Goal: Browse casually

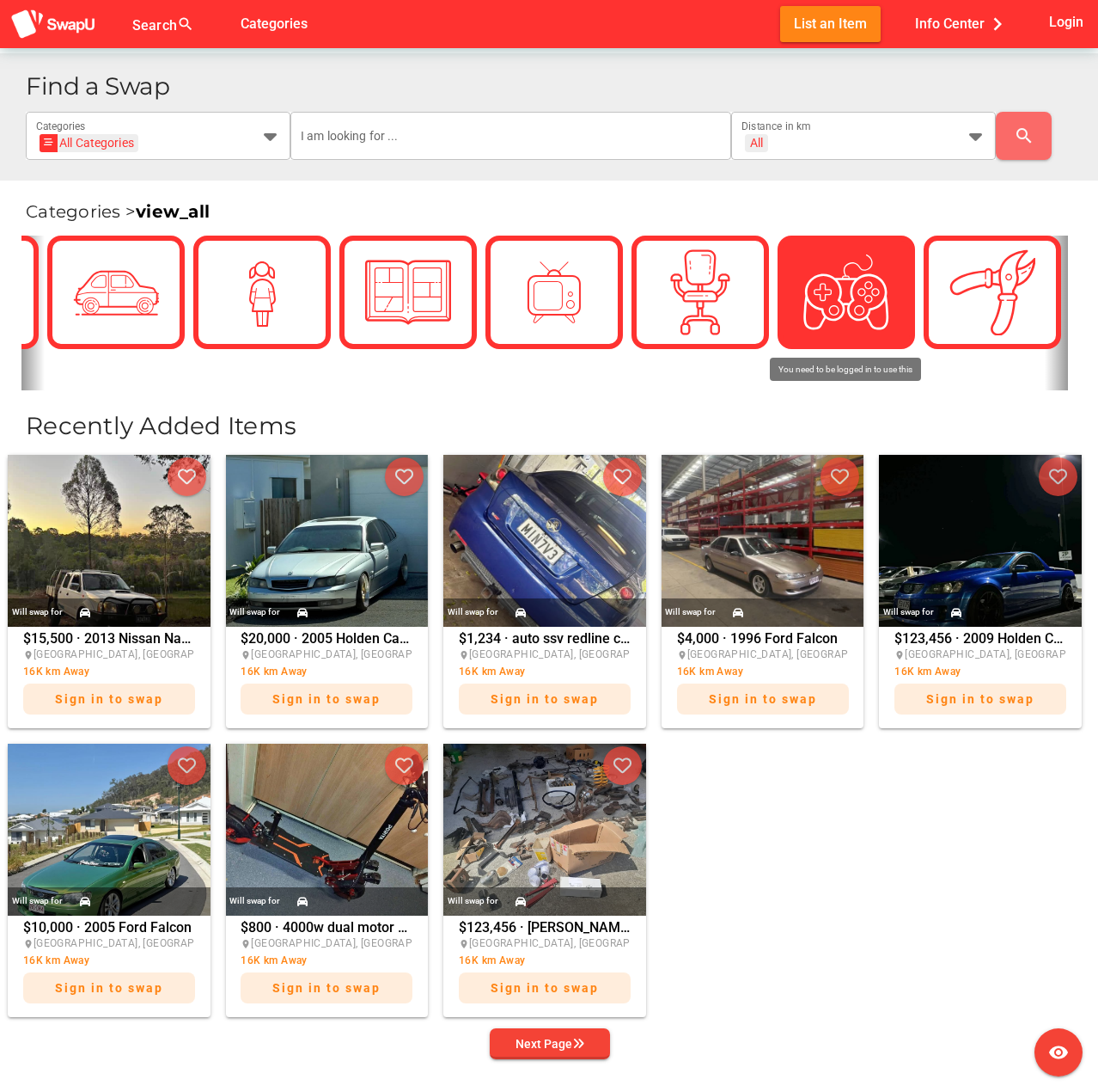
scroll to position [0, 1547]
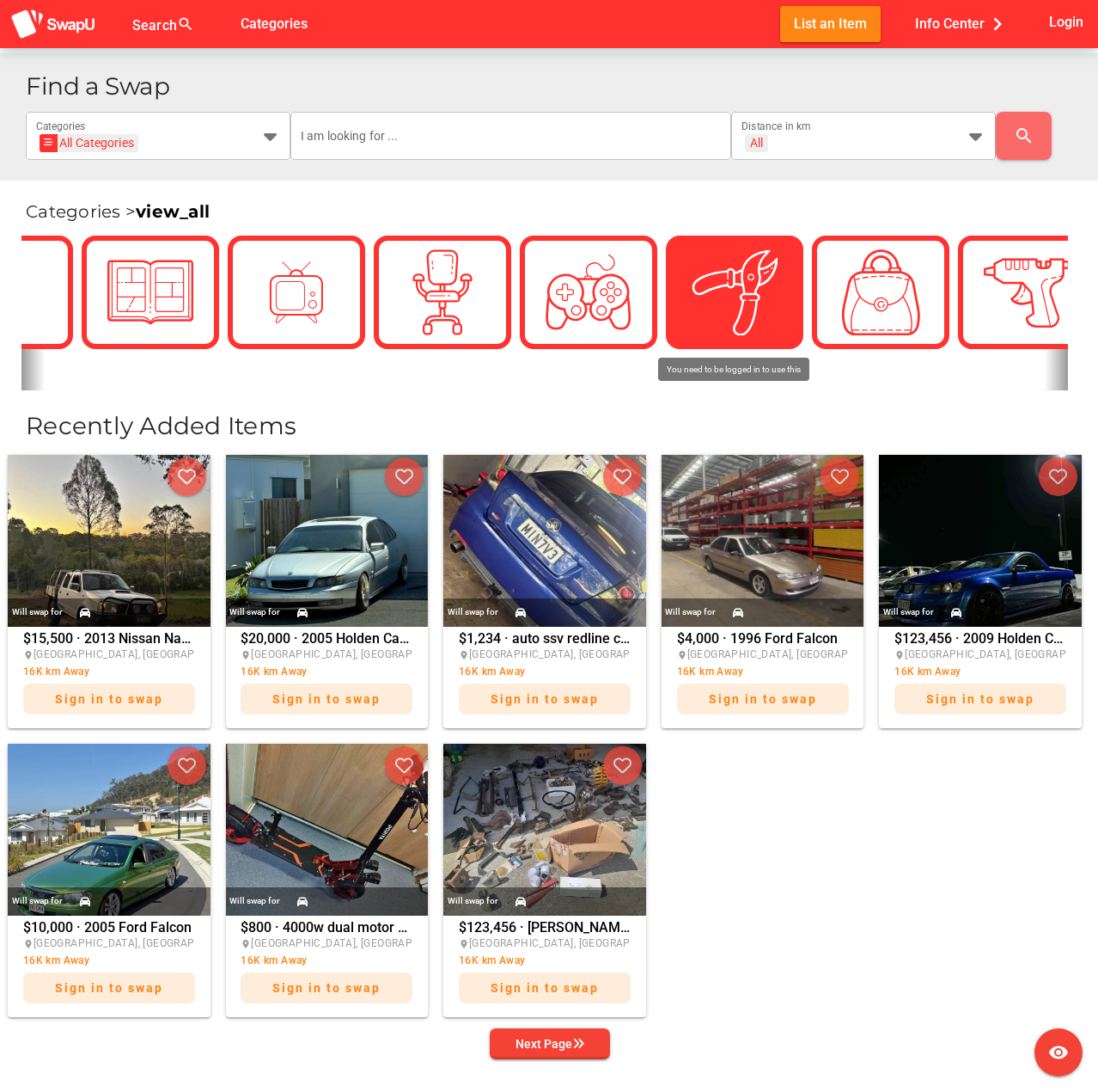
click at [745, 302] on img at bounding box center [734, 292] width 86 height 86
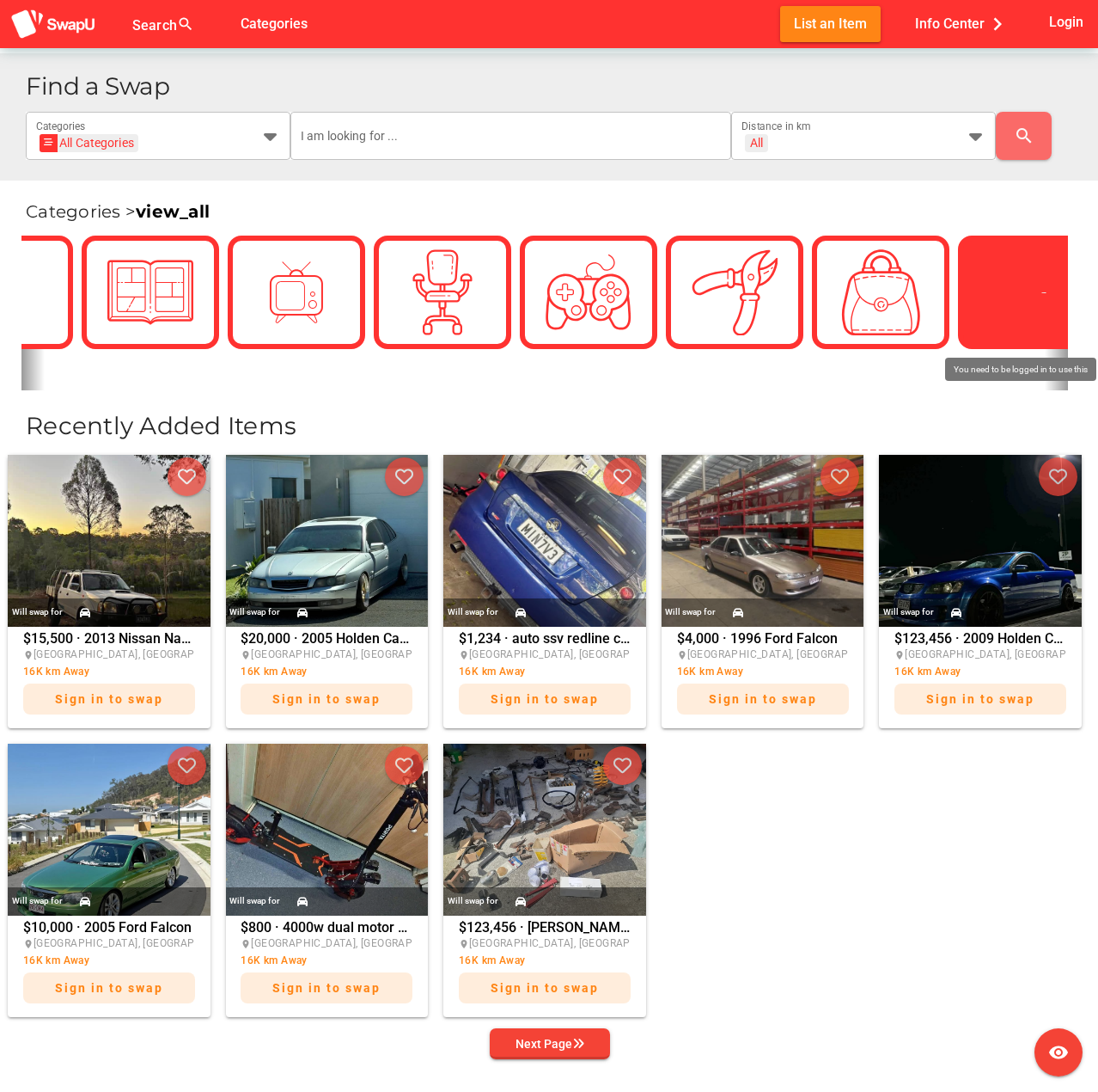
click at [980, 302] on div at bounding box center [1027, 292] width 103 height 103
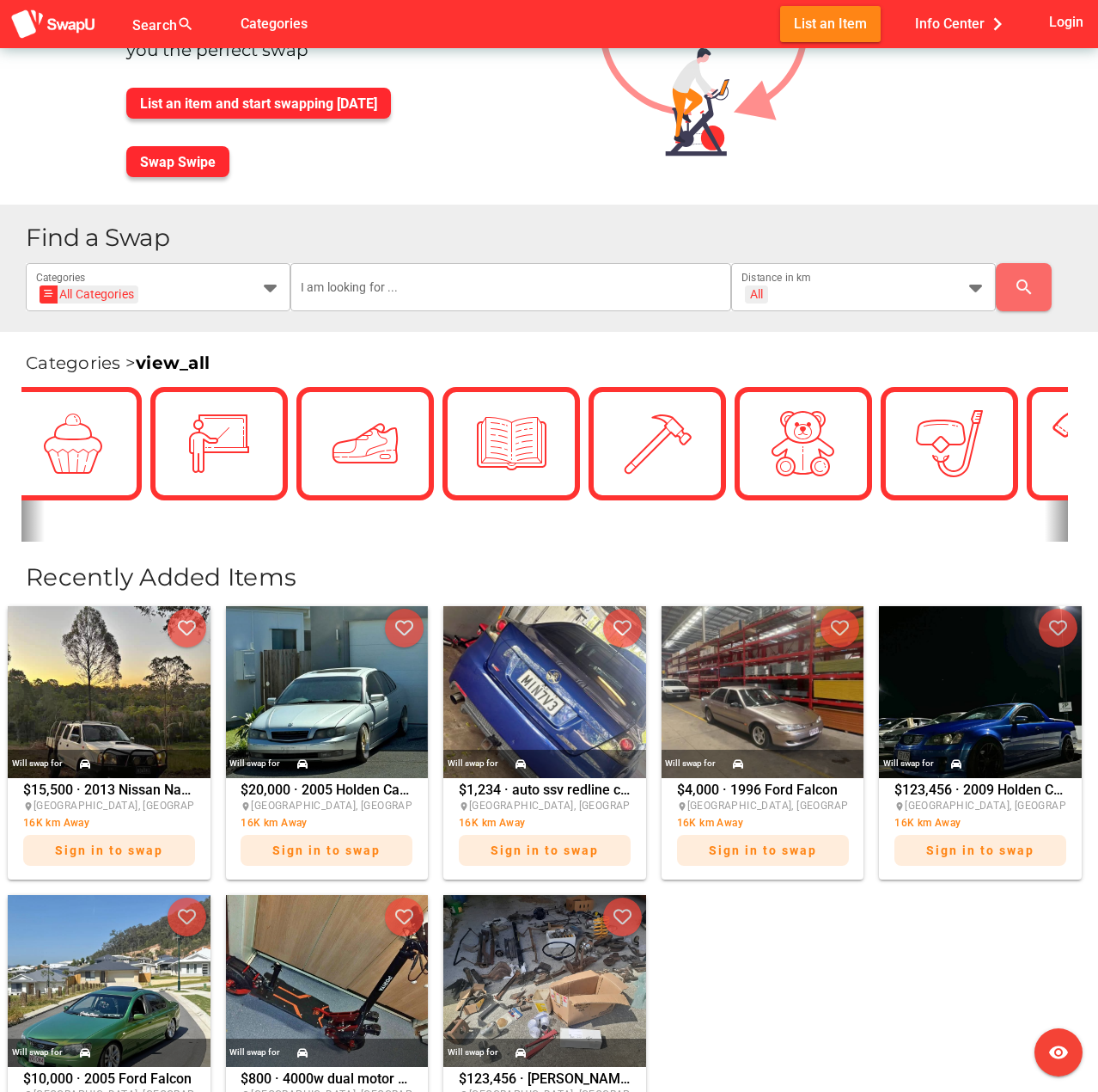
scroll to position [601, 0]
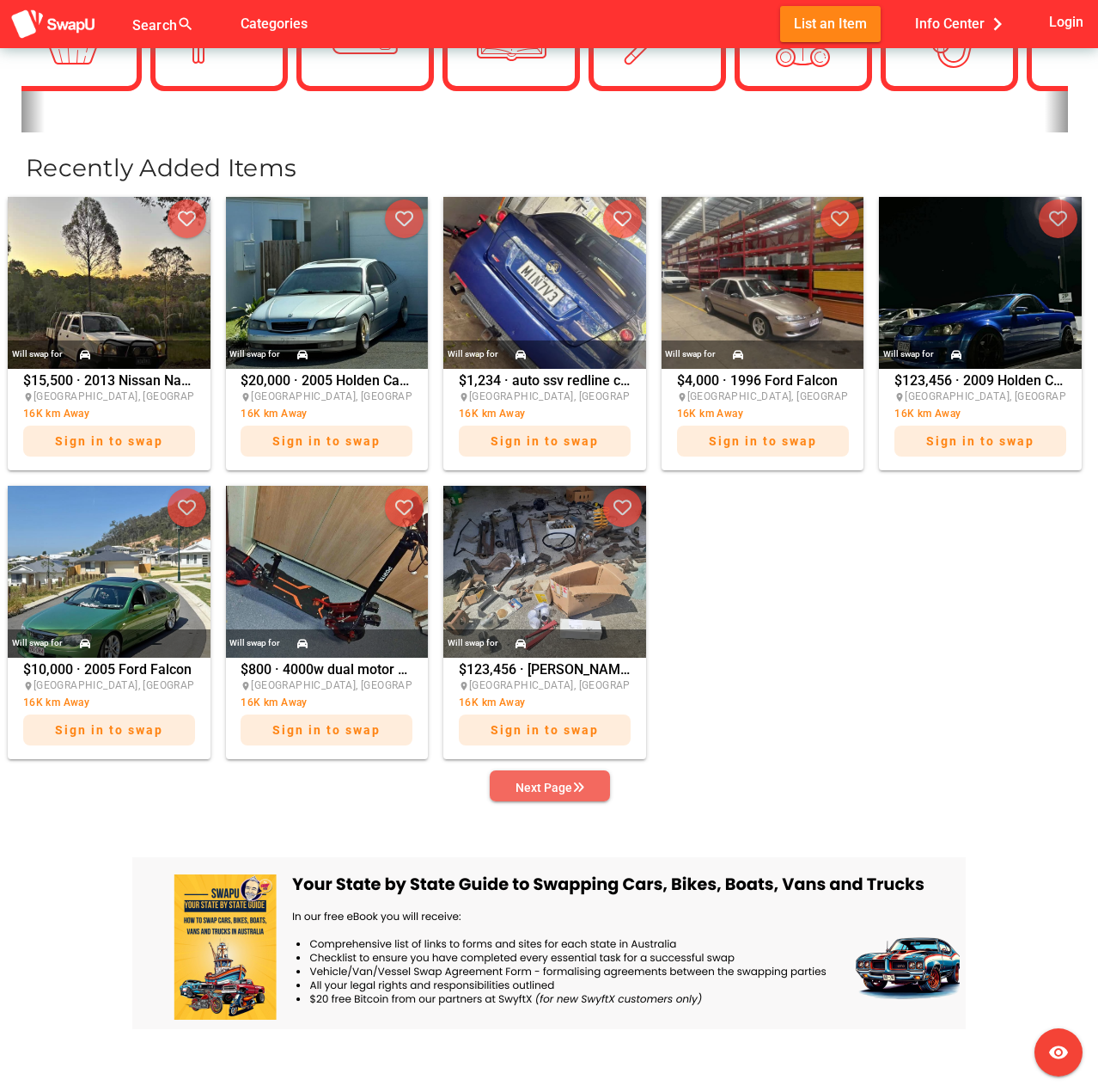
click at [549, 790] on div "Next Page" at bounding box center [549, 787] width 69 height 21
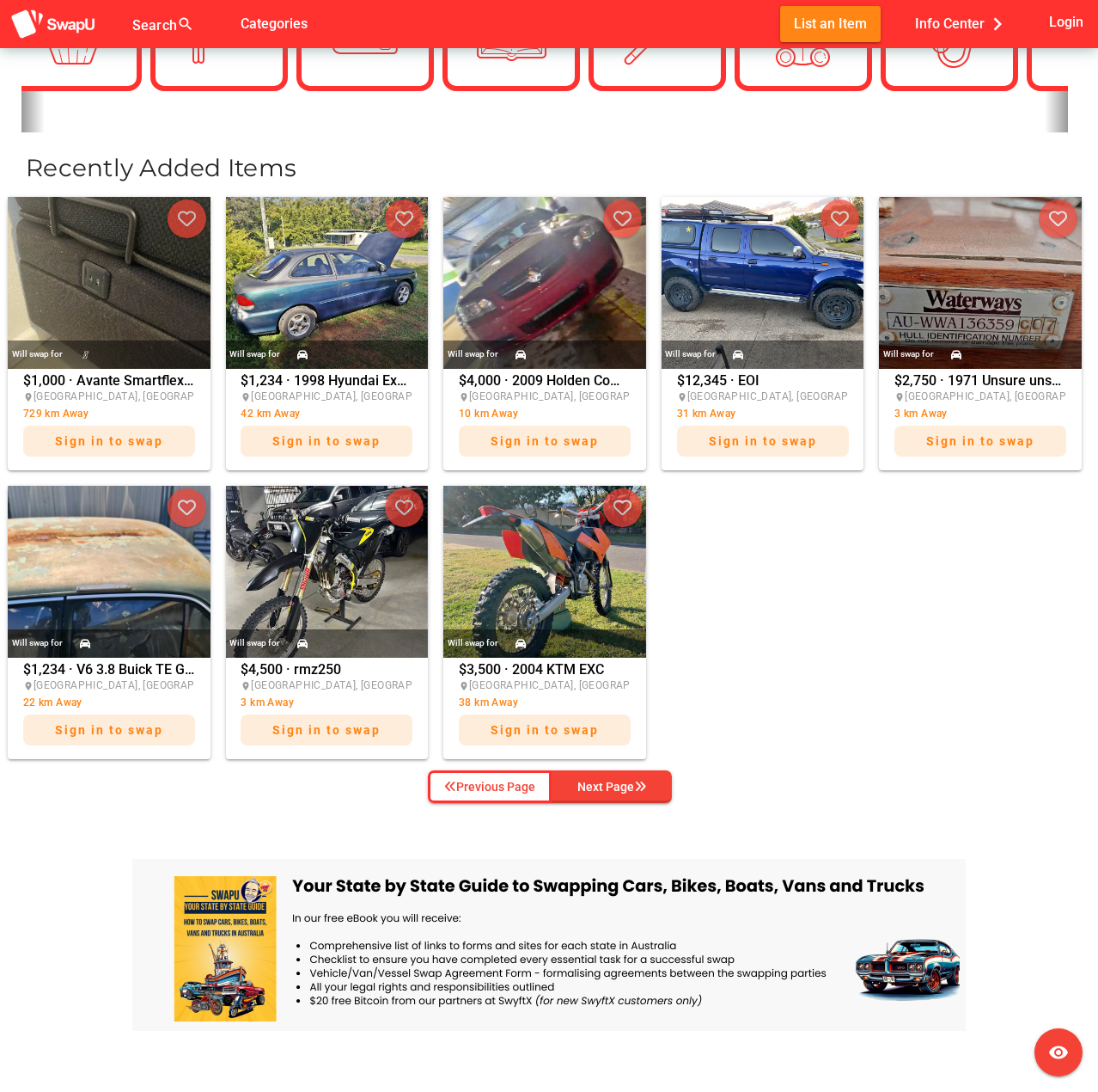
click at [636, 789] on icon "button" at bounding box center [639, 788] width 12 height 12
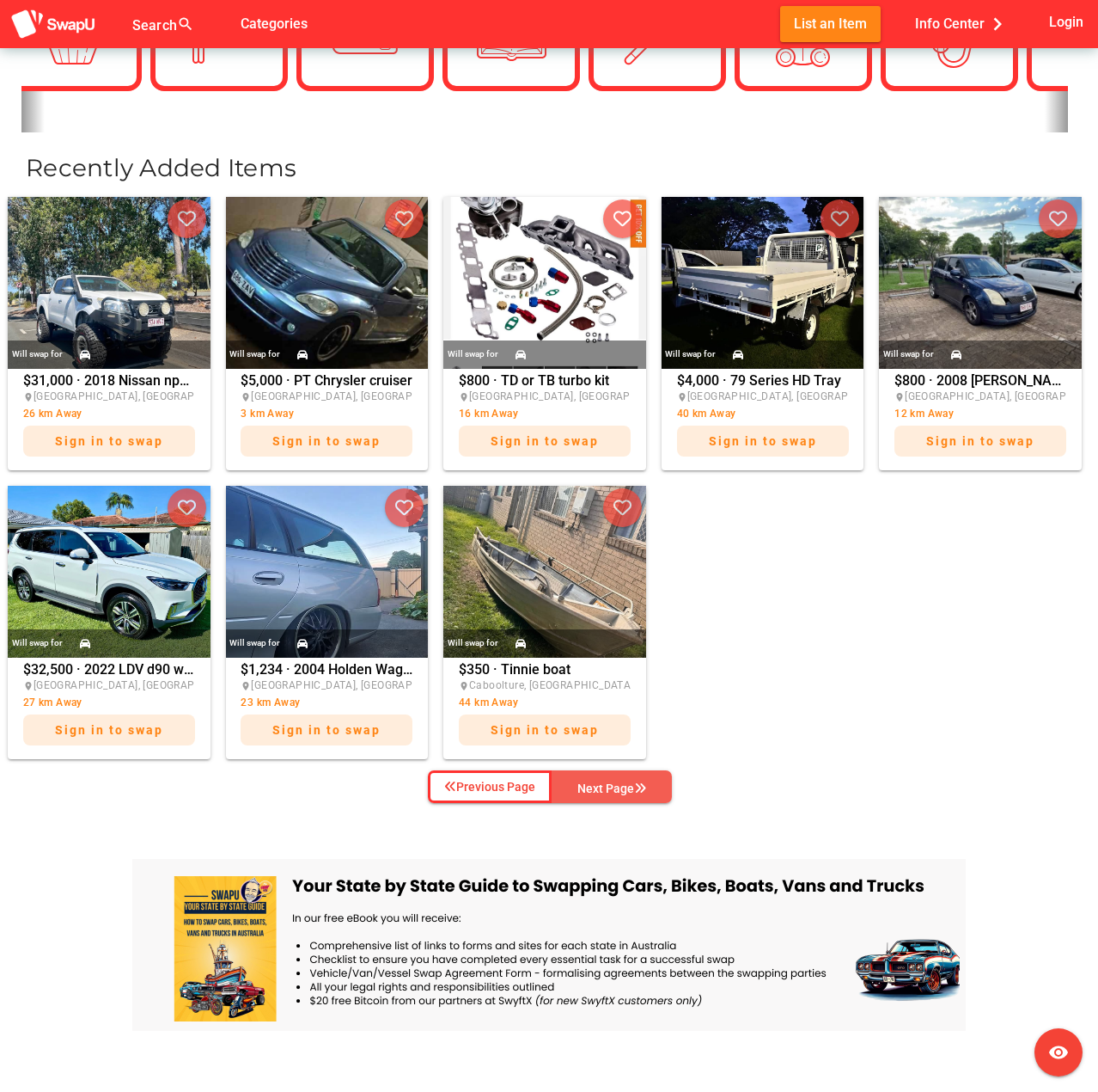
click at [636, 790] on icon "button" at bounding box center [639, 788] width 12 height 12
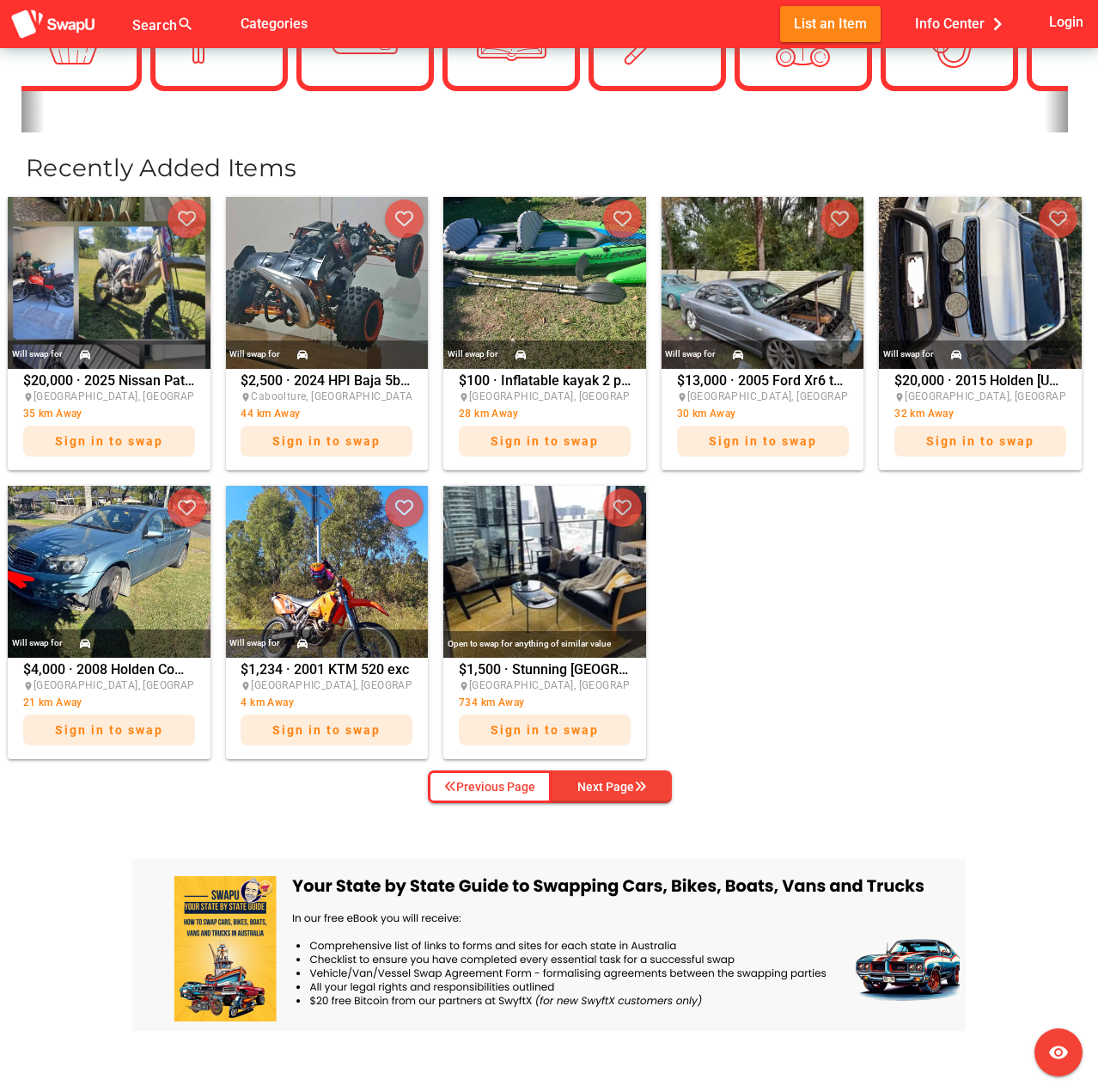
click at [671, 768] on div "Previous Page Next Page" at bounding box center [548, 786] width 269 height 39
click at [644, 787] on icon "button" at bounding box center [639, 786] width 12 height 12
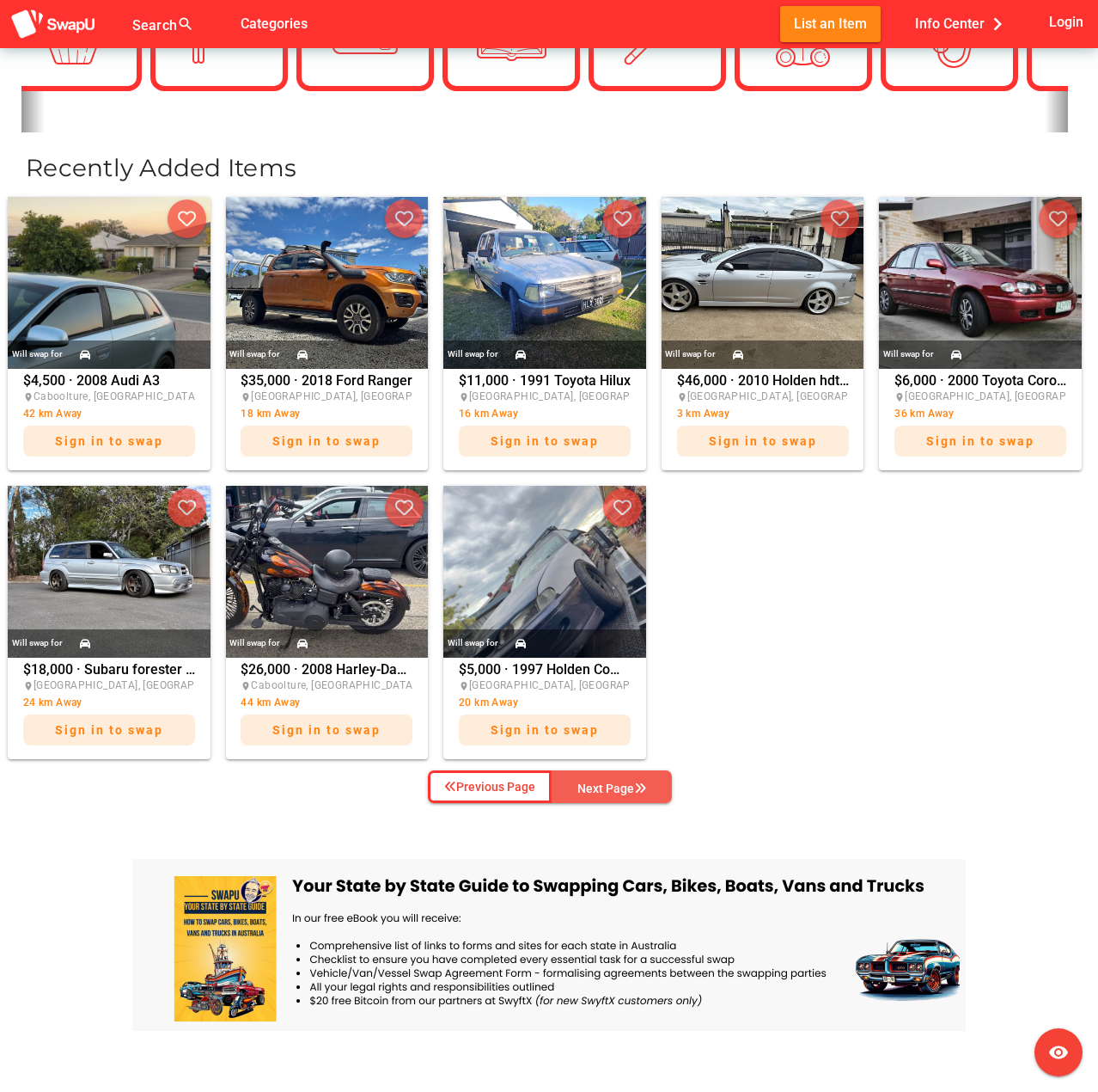
click at [644, 787] on icon "button" at bounding box center [639, 788] width 12 height 12
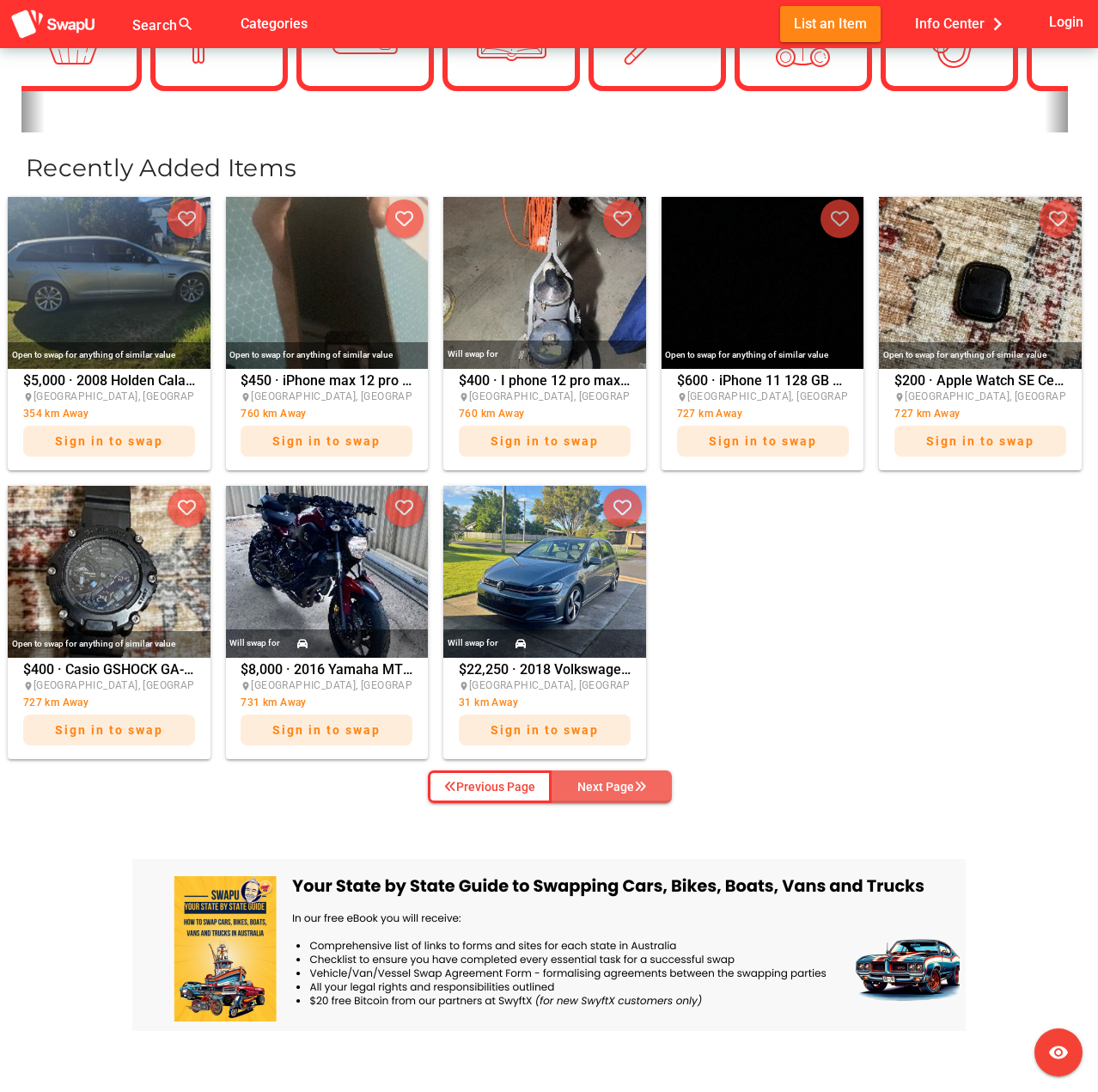
click at [644, 787] on icon "button" at bounding box center [639, 786] width 12 height 12
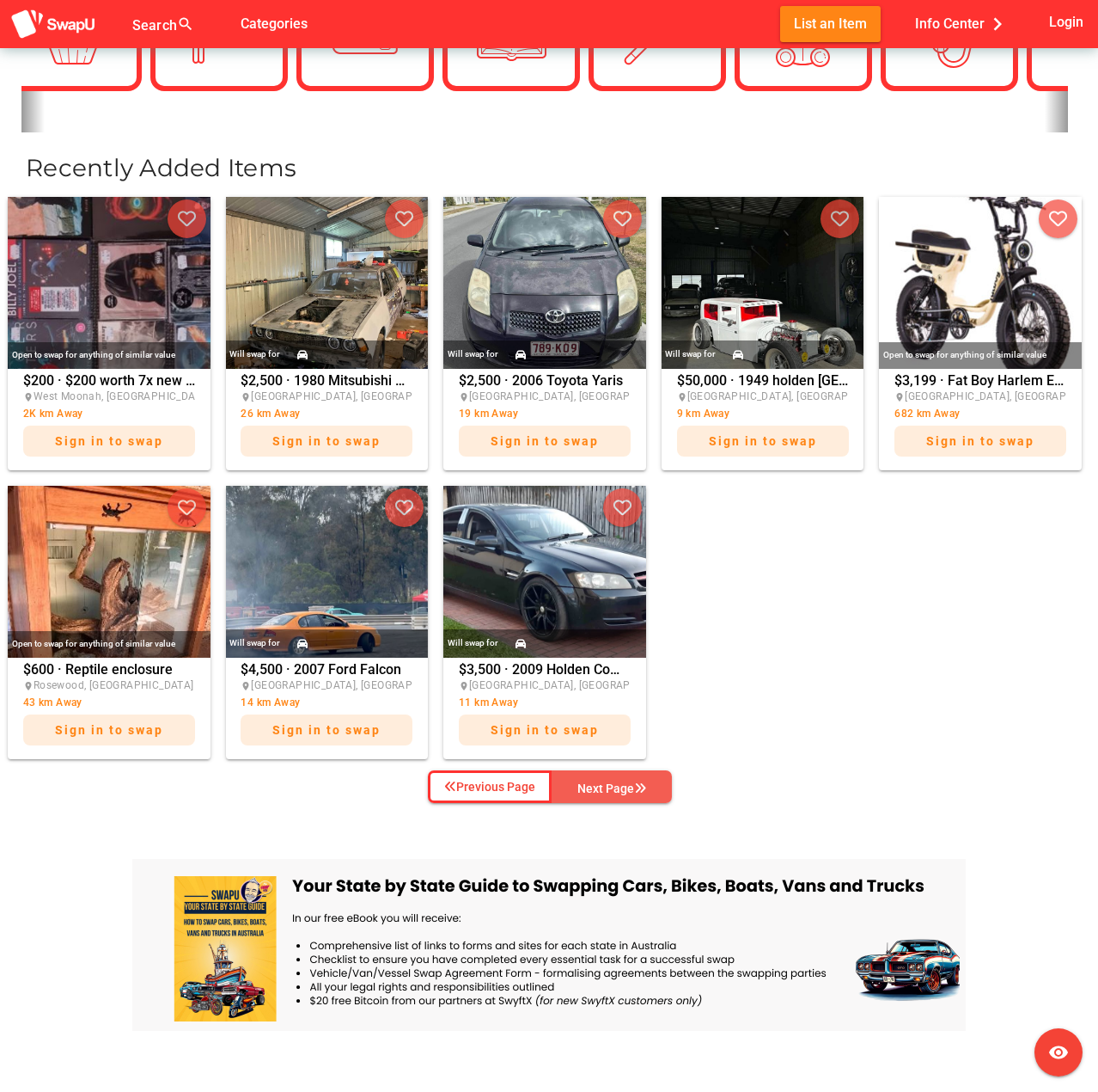
click at [644, 787] on icon "button" at bounding box center [639, 788] width 12 height 12
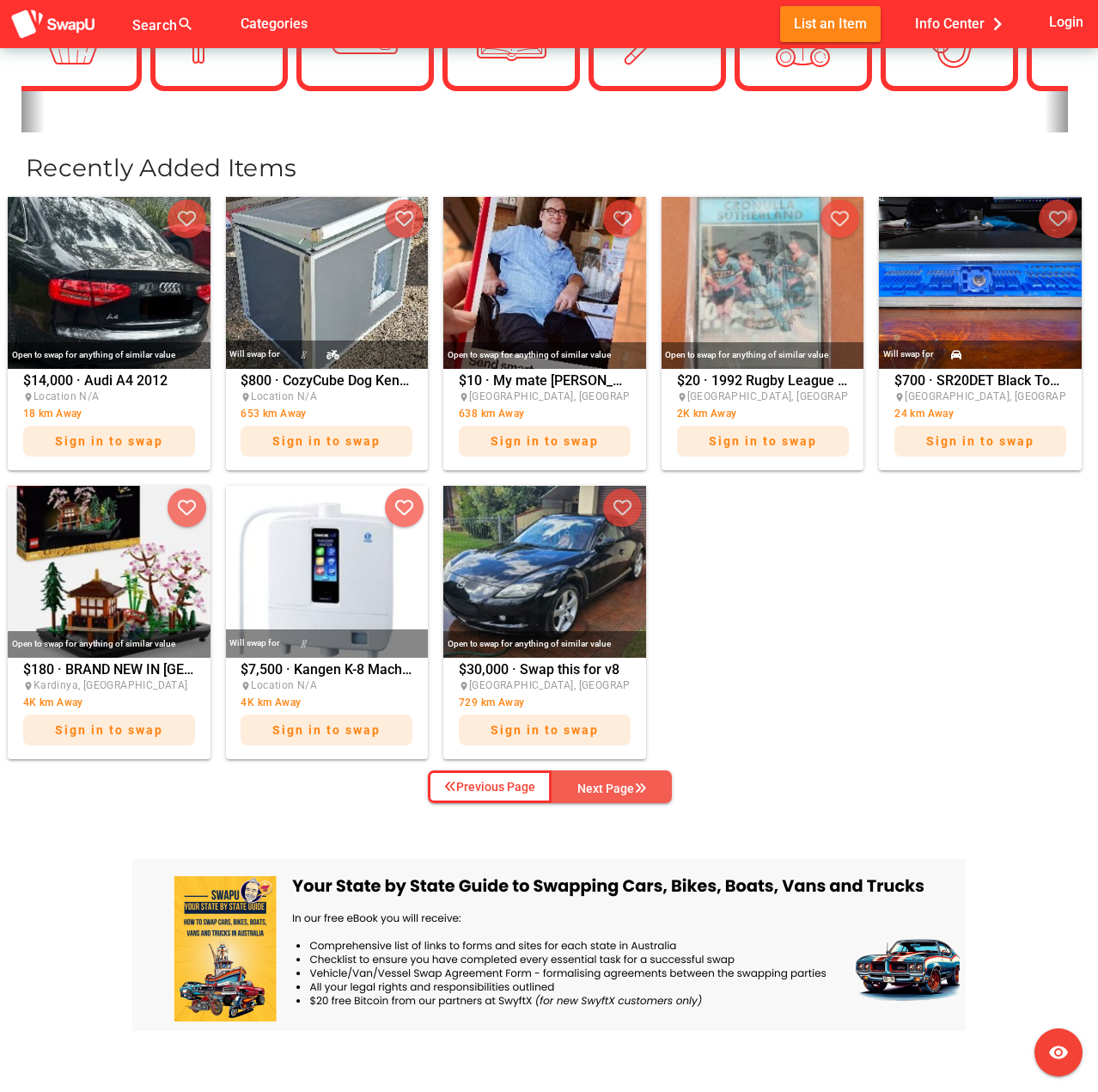
click at [644, 787] on icon "button" at bounding box center [639, 788] width 12 height 12
